Goal: Task Accomplishment & Management: Manage account settings

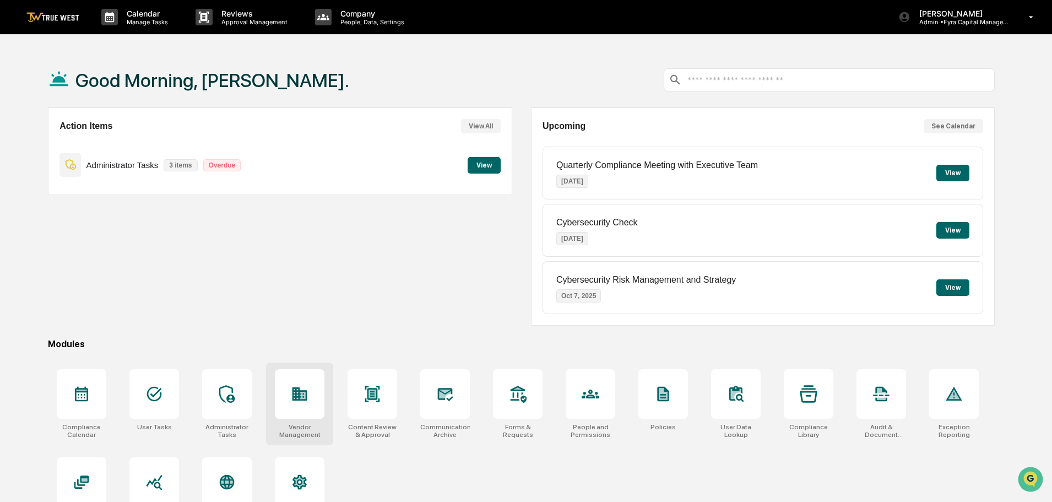
click at [304, 404] on div at bounding box center [300, 394] width 50 height 50
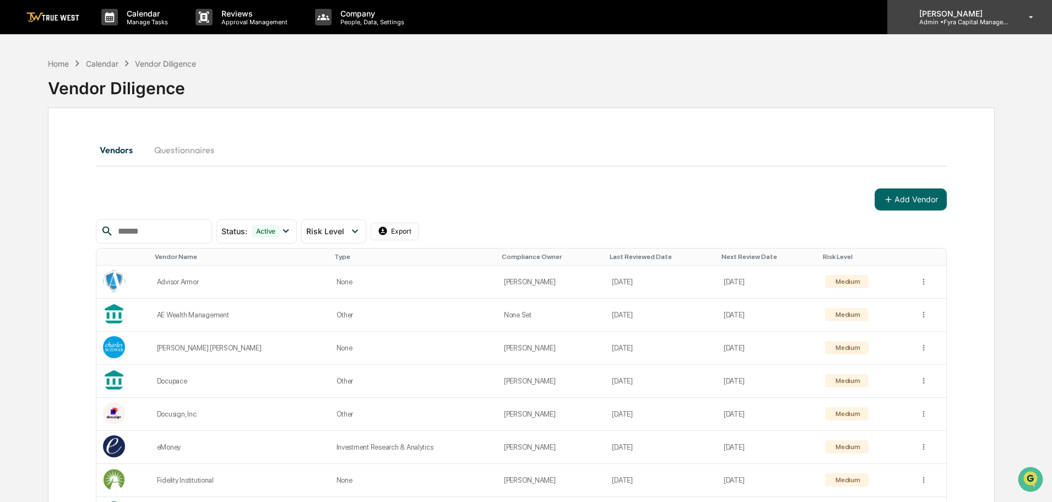
click at [964, 19] on p "Admin • Fyra Capital Management" at bounding box center [962, 22] width 102 height 8
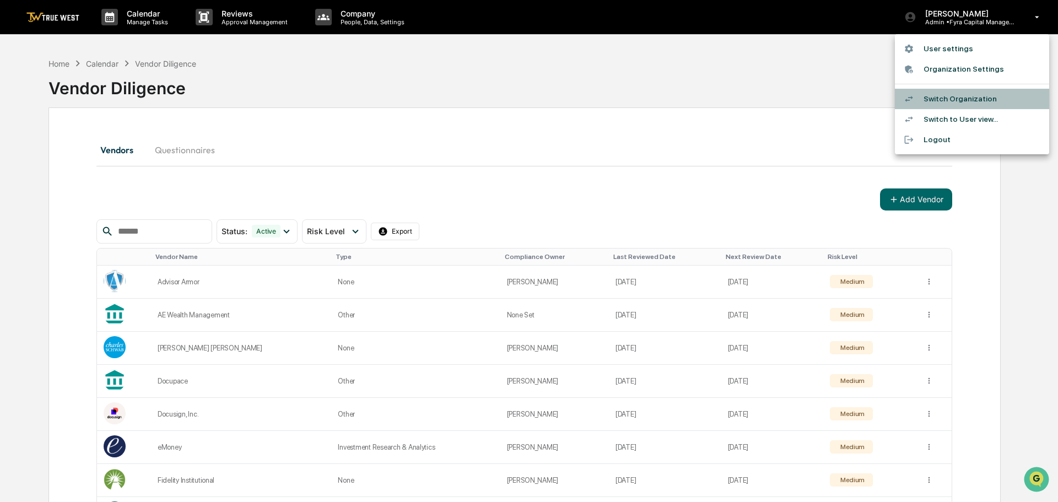
click at [951, 98] on li "Switch Organization" at bounding box center [972, 99] width 154 height 20
